Goal: Task Accomplishment & Management: Use online tool/utility

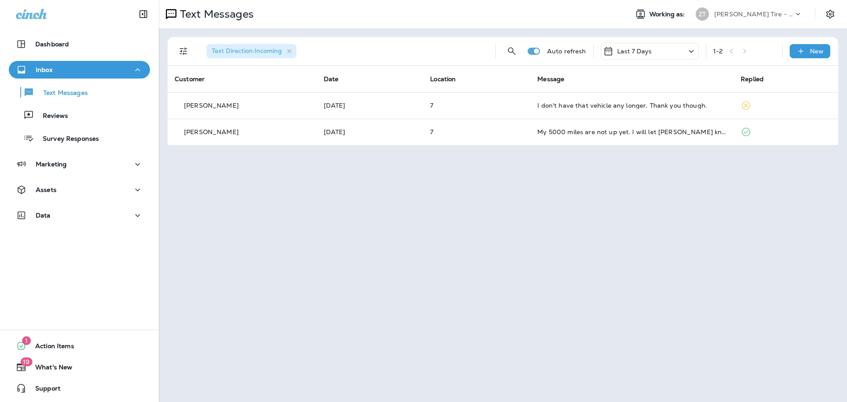
click at [716, 14] on p "[PERSON_NAME] Tire - Green" at bounding box center [753, 14] width 79 height 7
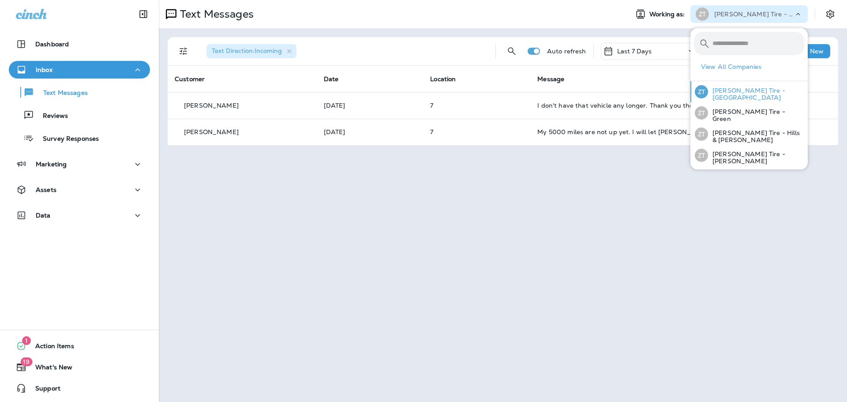
click at [720, 93] on p "[PERSON_NAME] Tire - [GEOGRAPHIC_DATA]" at bounding box center [756, 94] width 96 height 14
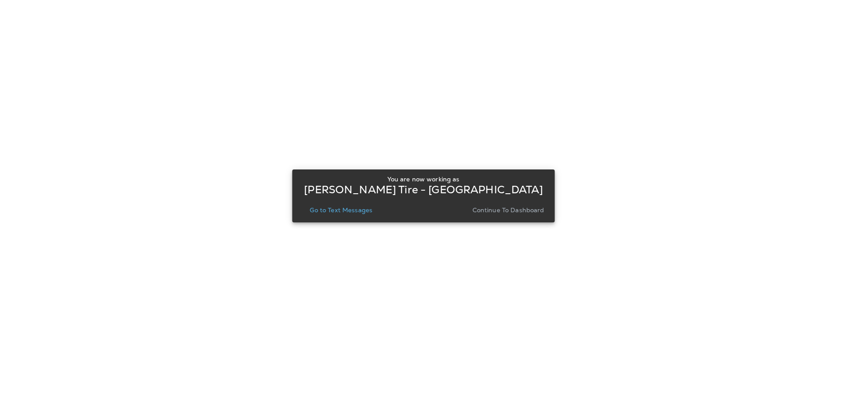
click at [512, 207] on p "Continue to Dashboard" at bounding box center [508, 209] width 72 height 7
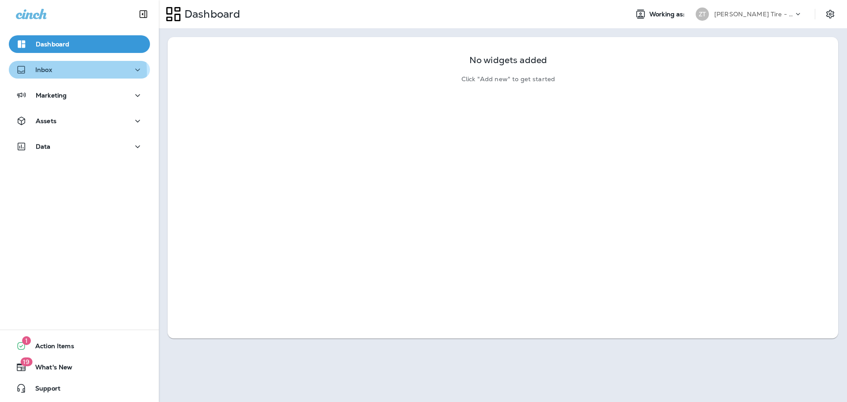
click at [53, 72] on div "Inbox" at bounding box center [79, 69] width 127 height 11
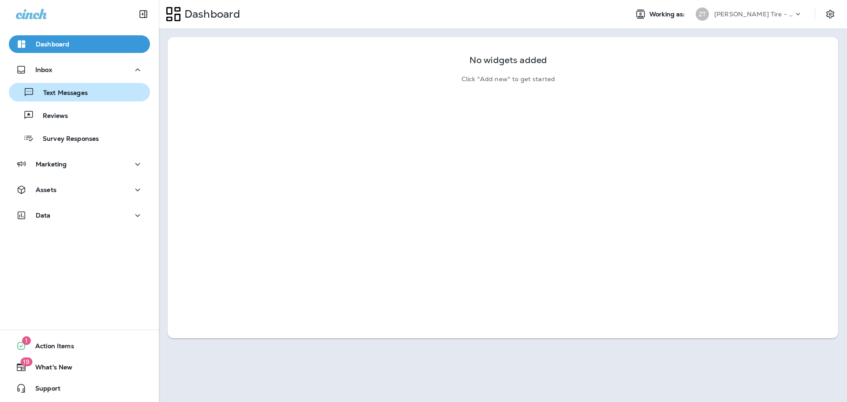
click at [53, 87] on div "Text Messages" at bounding box center [49, 92] width 75 height 13
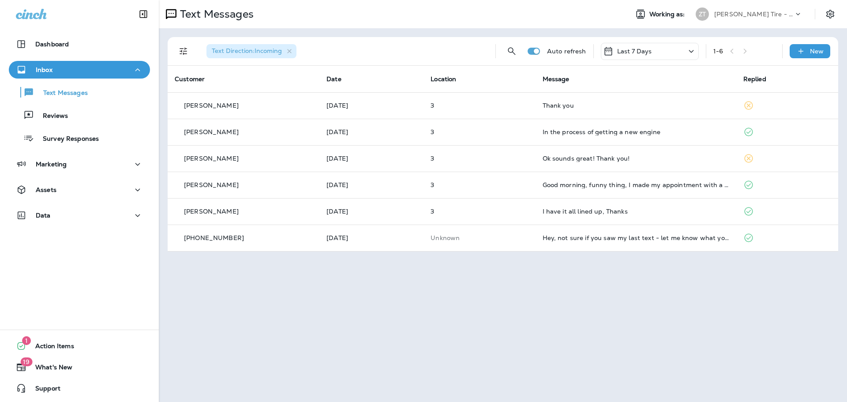
click at [773, 18] on div "[PERSON_NAME] Tire - [GEOGRAPHIC_DATA]" at bounding box center [753, 13] width 79 height 13
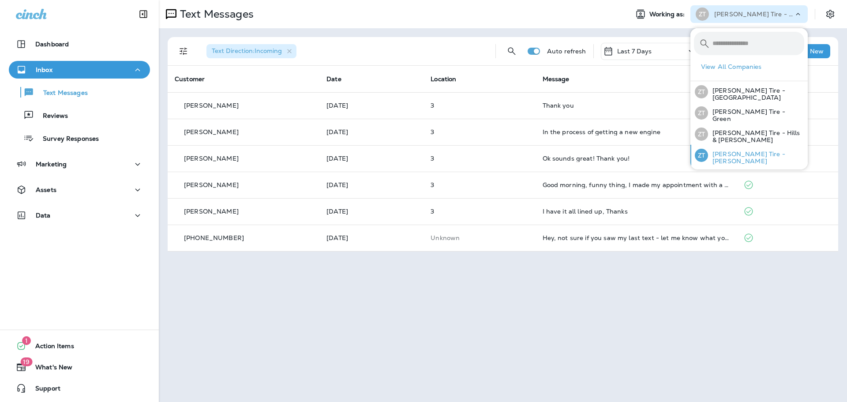
click at [747, 154] on p "[PERSON_NAME] Tire - [PERSON_NAME]" at bounding box center [756, 157] width 96 height 14
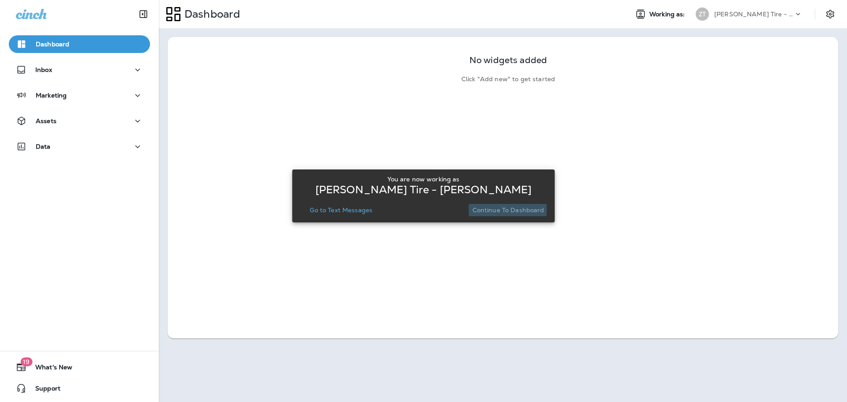
click at [486, 209] on p "Continue to Dashboard" at bounding box center [508, 209] width 72 height 7
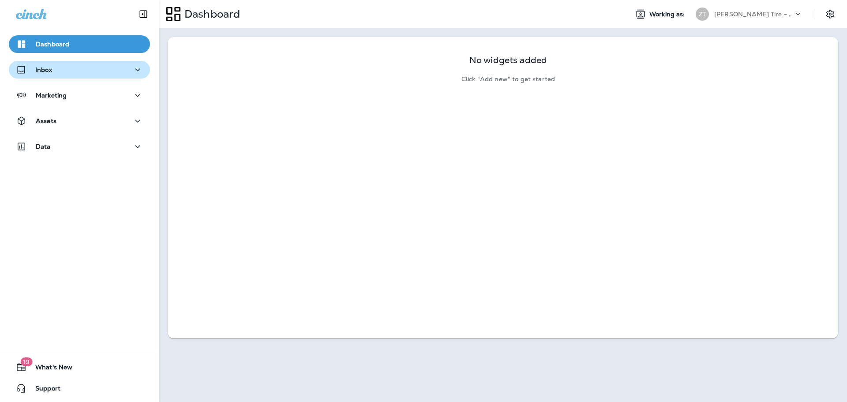
click at [35, 65] on div "Inbox" at bounding box center [34, 69] width 36 height 11
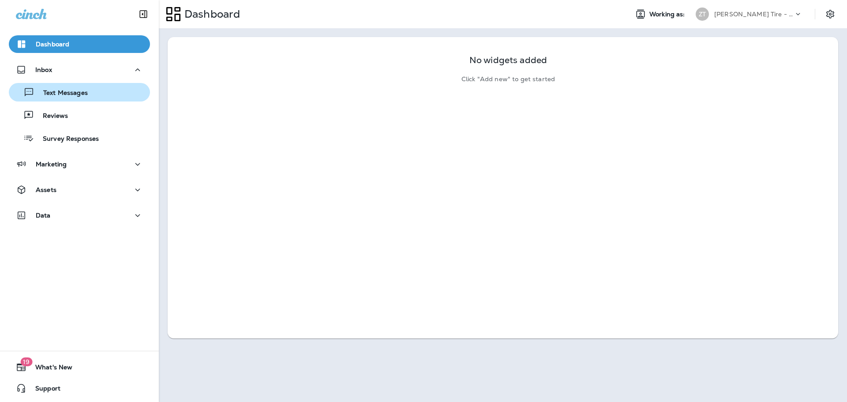
click at [50, 90] on p "Text Messages" at bounding box center [60, 93] width 53 height 8
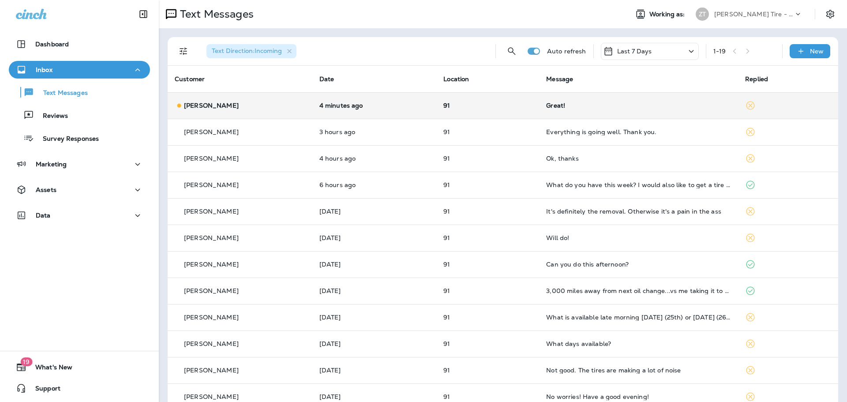
click at [534, 99] on td "91" at bounding box center [487, 105] width 103 height 26
